Goal: Information Seeking & Learning: Check status

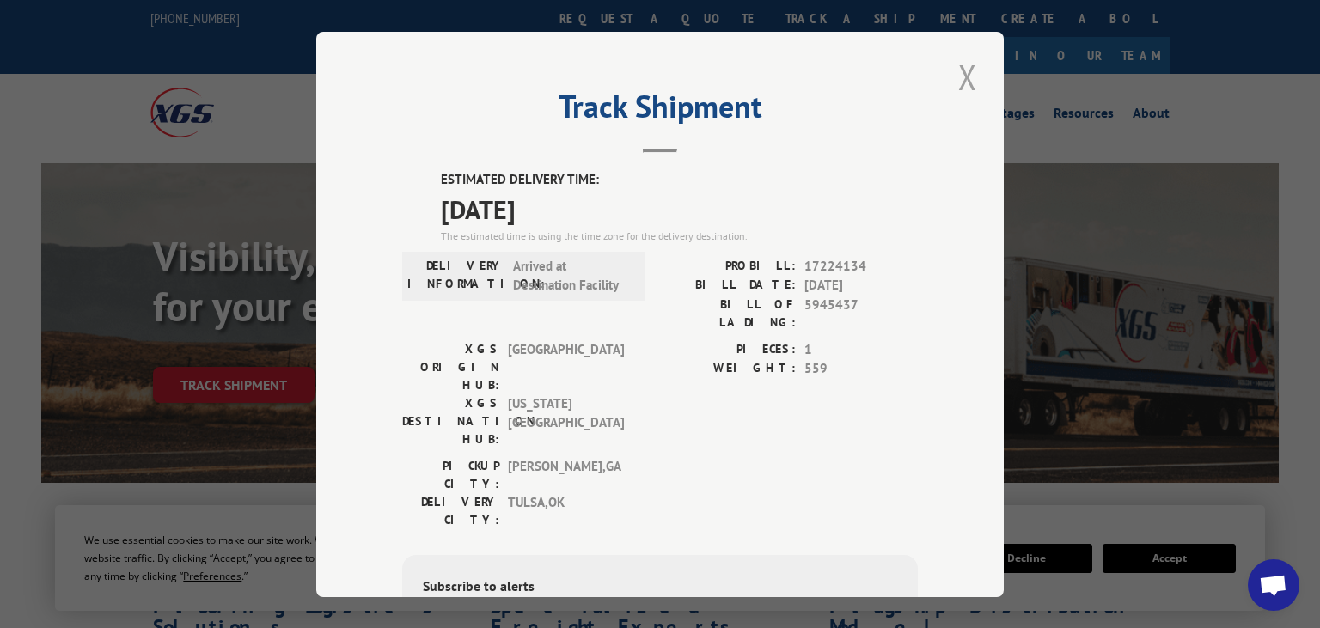
click at [966, 83] on button "Close modal" at bounding box center [967, 76] width 29 height 47
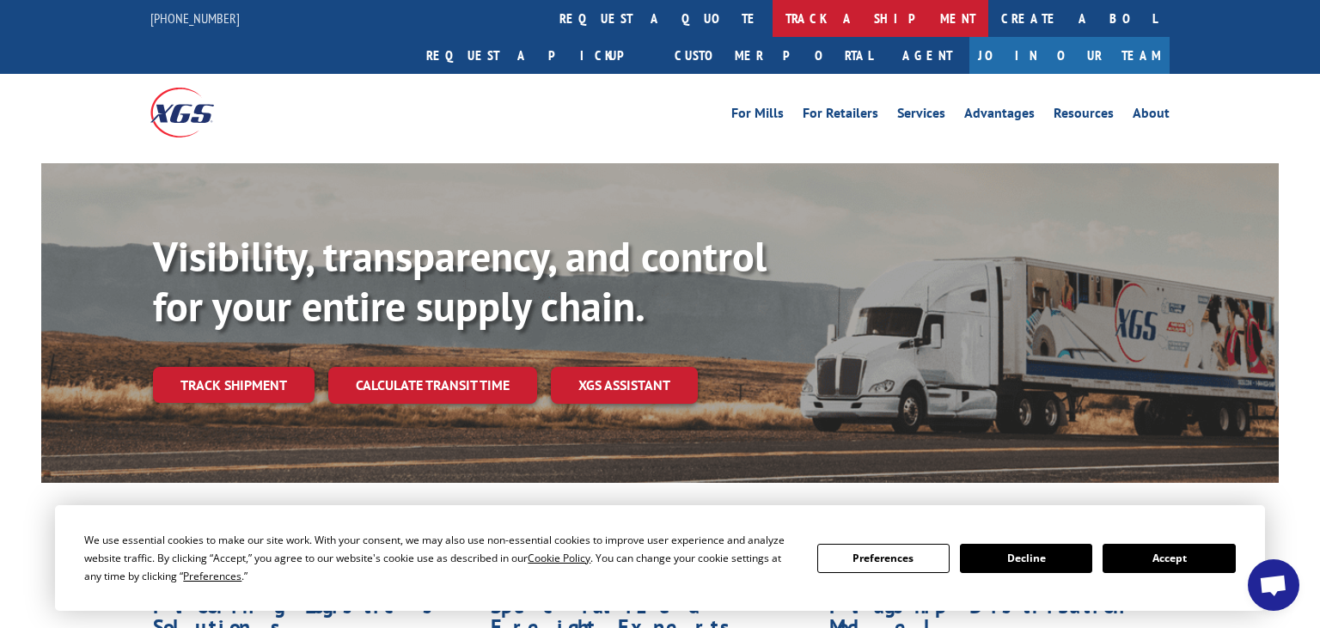
click at [773, 19] on link "track a shipment" at bounding box center [881, 18] width 216 height 37
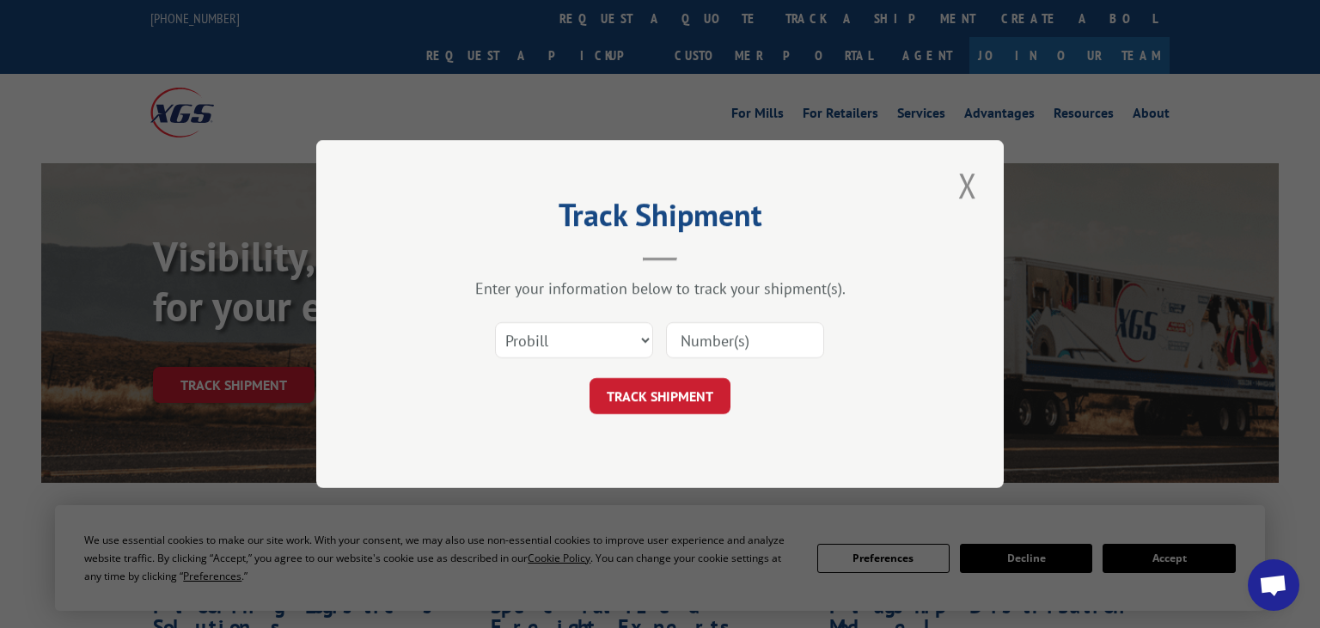
click at [695, 341] on input at bounding box center [745, 340] width 158 height 36
paste input "5940198"
type input "5940198"
click at [495, 322] on select "Select category... Probill BOL PO" at bounding box center [574, 340] width 158 height 36
select select "bol"
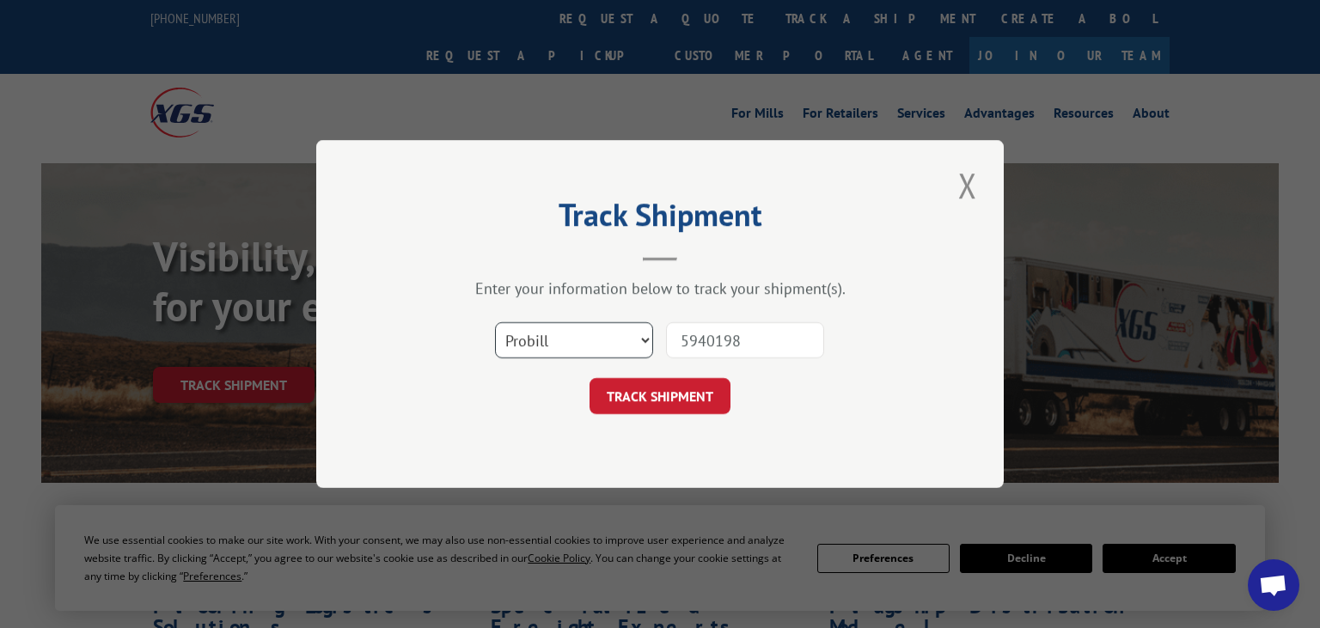
click option "BOL" at bounding box center [0, 0] width 0 height 0
click at [662, 403] on button "TRACK SHIPMENT" at bounding box center [660, 396] width 141 height 36
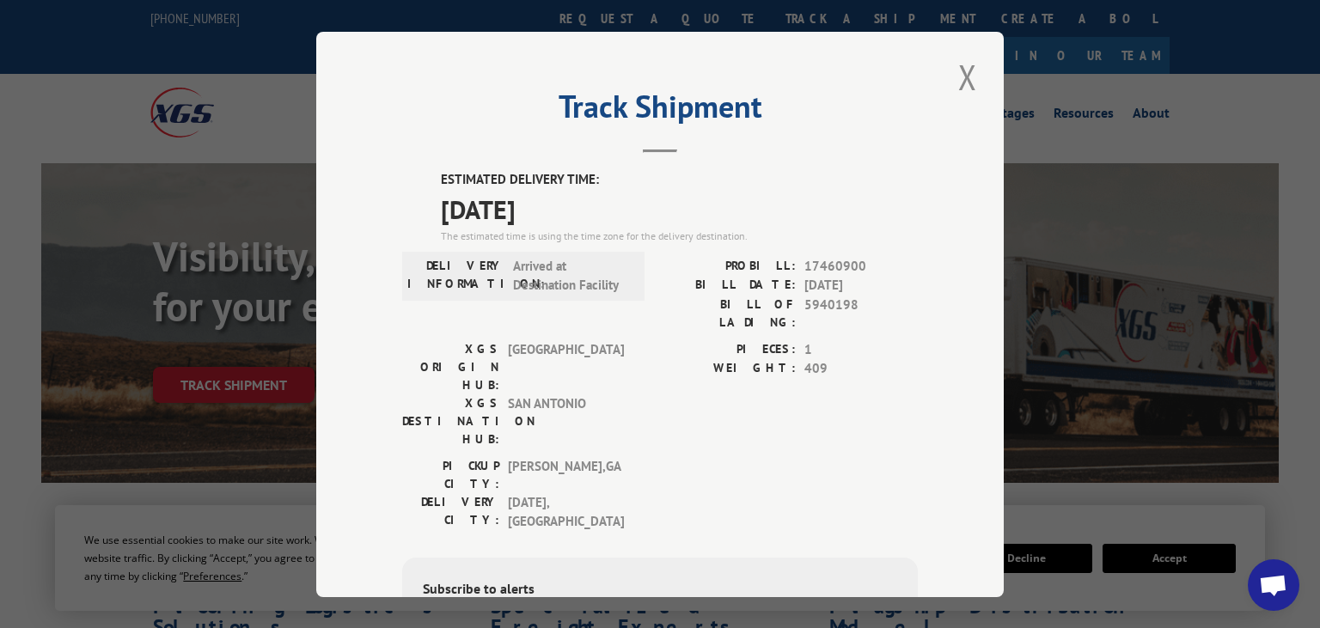
click at [885, 304] on span "5940198" at bounding box center [861, 313] width 113 height 36
click at [918, 349] on div "ESTIMATED DELIVERY TIME: [DATE] The estimated time is using the time zone for t…" at bounding box center [660, 503] width 516 height 667
click at [971, 70] on button "Close modal" at bounding box center [967, 76] width 29 height 47
